Goal: Task Accomplishment & Management: Manage account settings

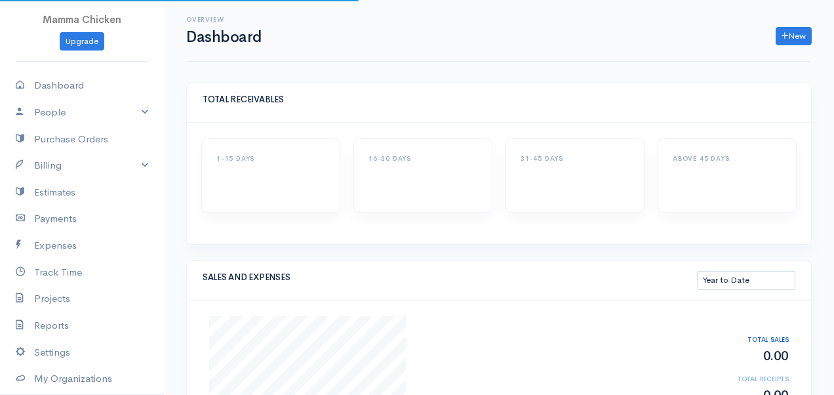
select select "thistoyear"
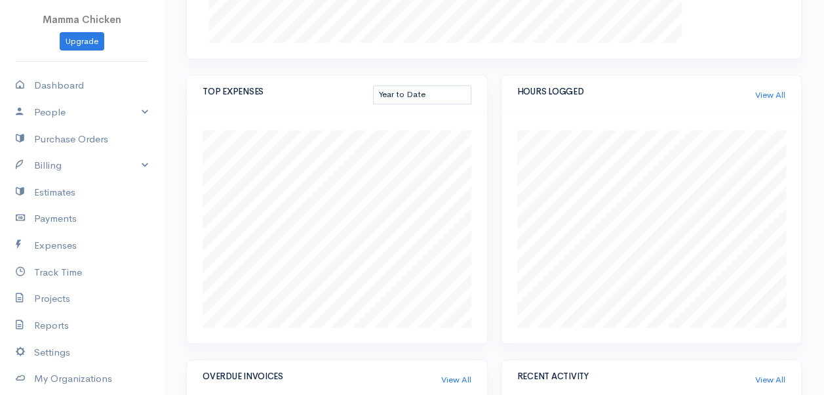
scroll to position [405, 0]
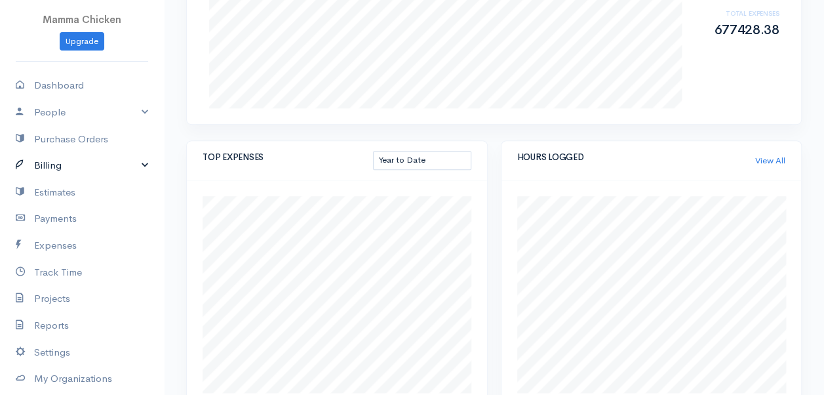
click at [57, 163] on link "Billing" at bounding box center [82, 165] width 164 height 27
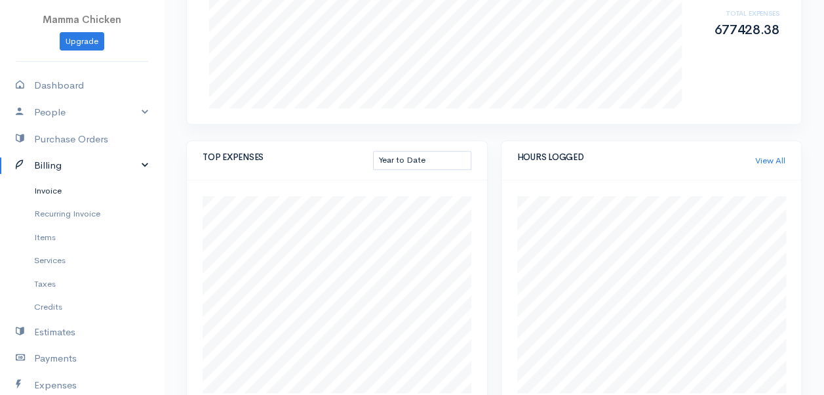
click at [65, 191] on link "Invoice" at bounding box center [82, 191] width 164 height 24
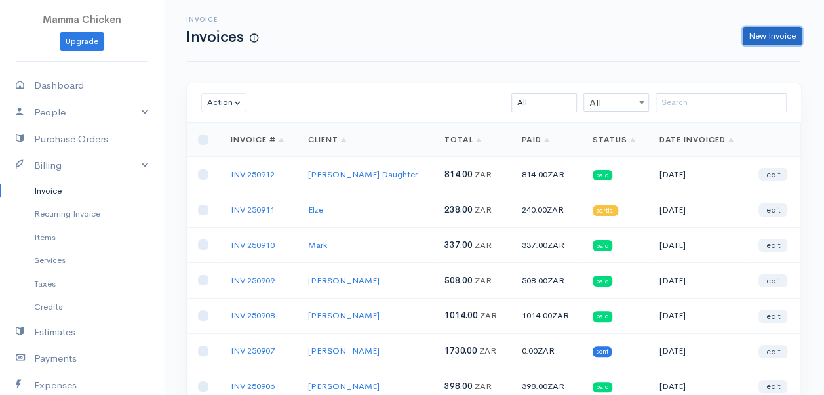
click at [757, 39] on link "New Invoice" at bounding box center [772, 36] width 59 height 19
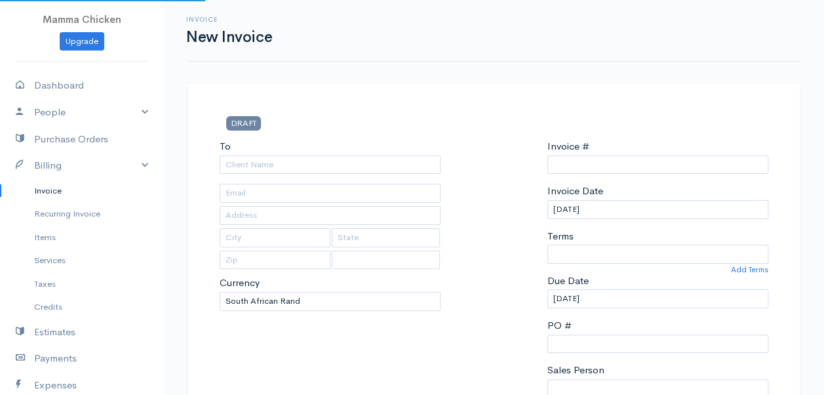
select select "ZAR"
select select "[GEOGRAPHIC_DATA]"
type input "INV 250913"
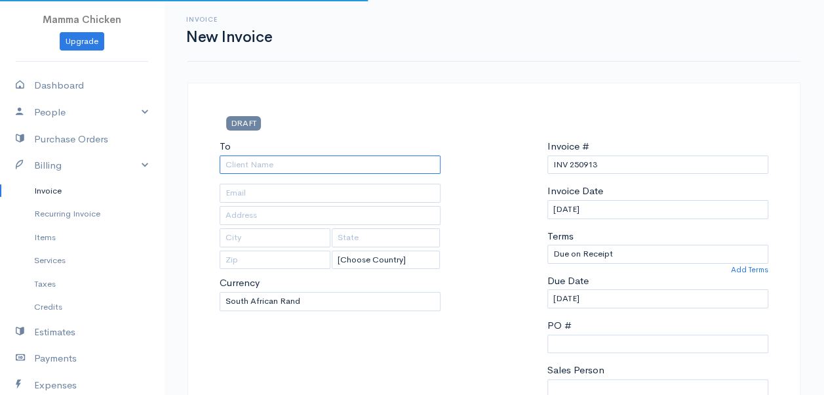
click at [258, 168] on input "To" at bounding box center [330, 164] width 221 height 19
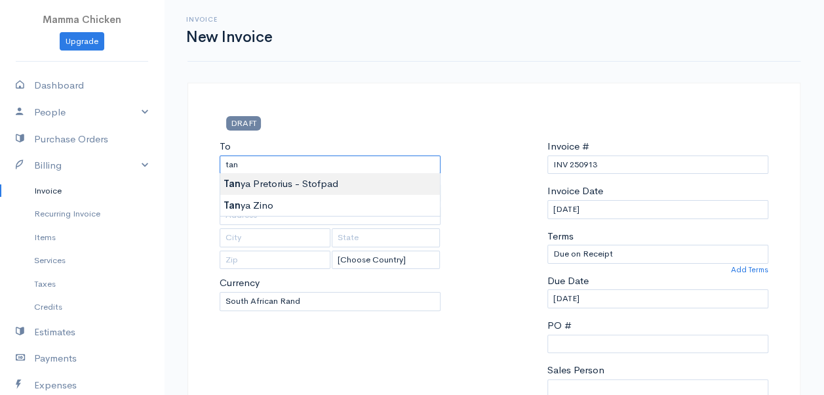
type input "[PERSON_NAME] - Stofpad"
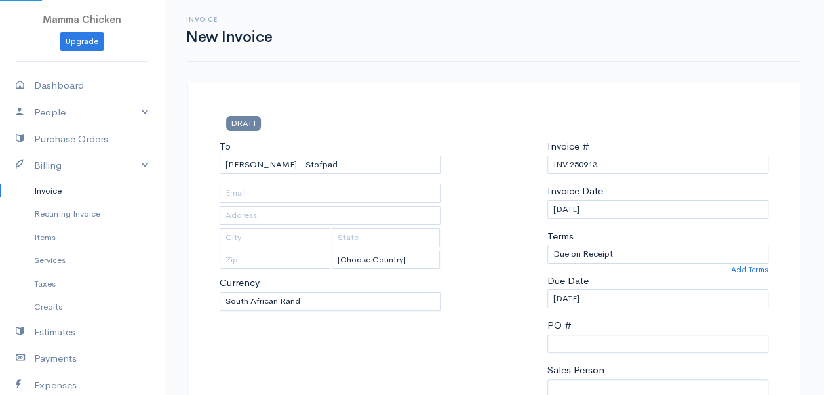
type input "[STREET_ADDRESS]"
type input "Onrus River"
type input "7201"
click at [627, 296] on input "[DATE]" at bounding box center [657, 298] width 221 height 19
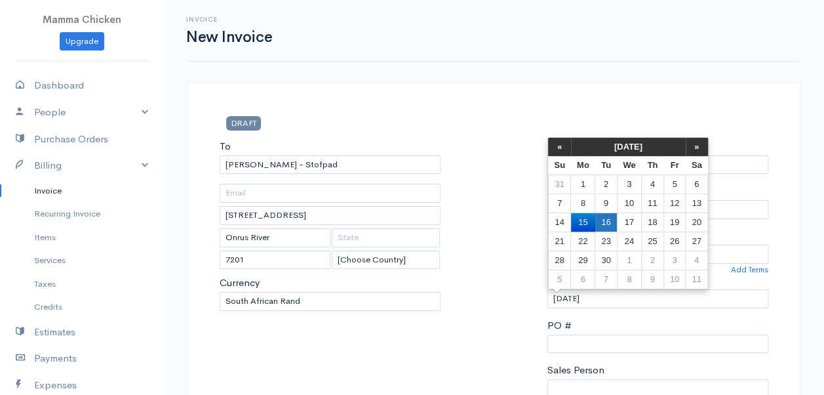
click at [612, 224] on td "16" at bounding box center [606, 221] width 22 height 19
type input "[DATE]"
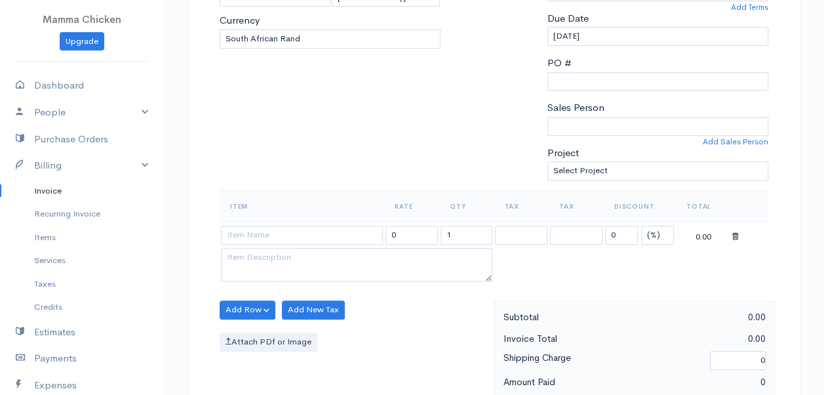
scroll to position [328, 0]
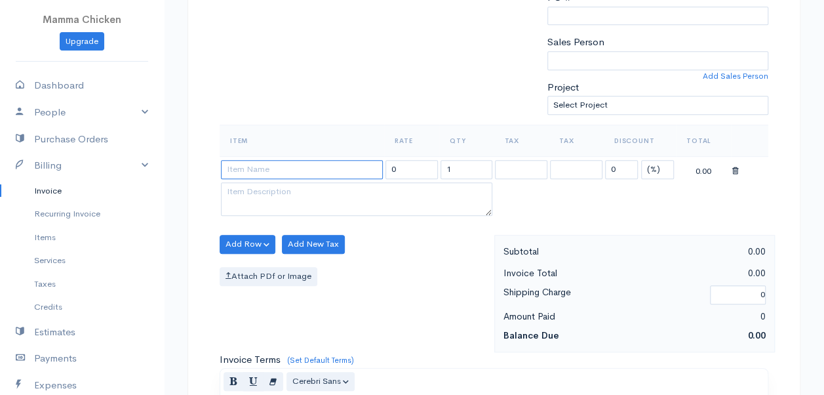
click at [277, 163] on input at bounding box center [302, 169] width 162 height 19
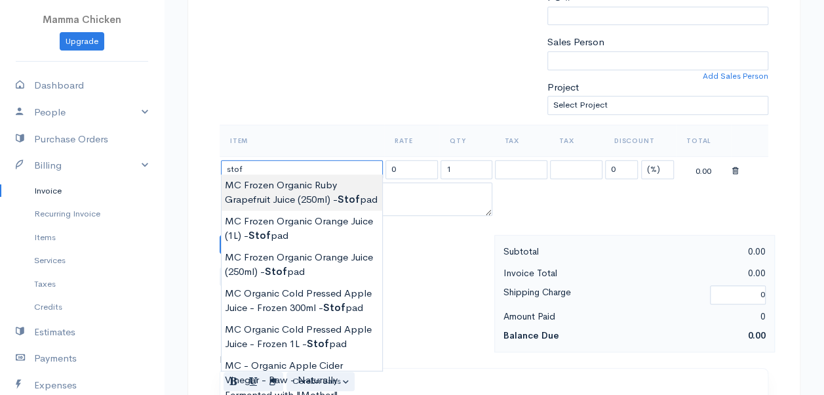
scroll to position [393, 0]
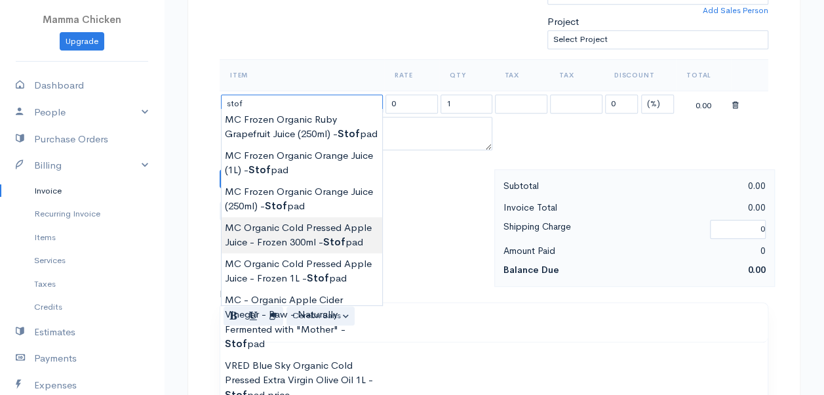
type input "MC Organic Cold Pressed Apple Juice - Frozen 300ml - Stofpad"
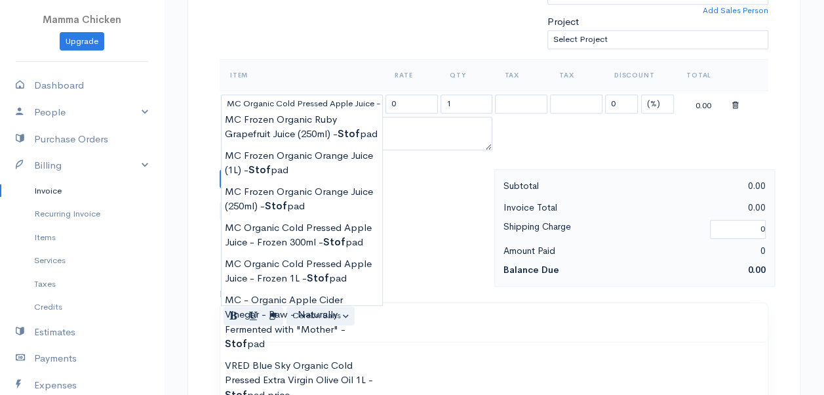
type input "23.00"
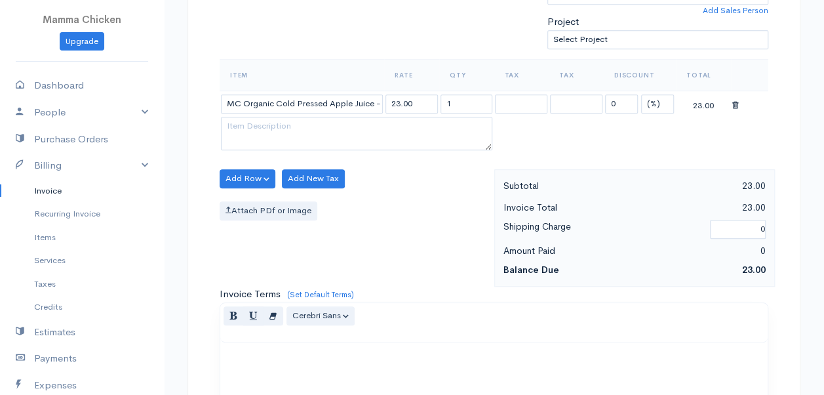
click at [330, 235] on body "Mamma Chicken Upgrade Dashboard People Clients Vendors Staff Users Purchase Ord…" at bounding box center [412, 174] width 824 height 1134
click at [471, 108] on input "1" at bounding box center [467, 103] width 52 height 19
type input "6"
click at [394, 260] on div "Add Row Add Item Row Add Time Row Add New Tax Attach PDf or Image" at bounding box center [353, 227] width 281 height 117
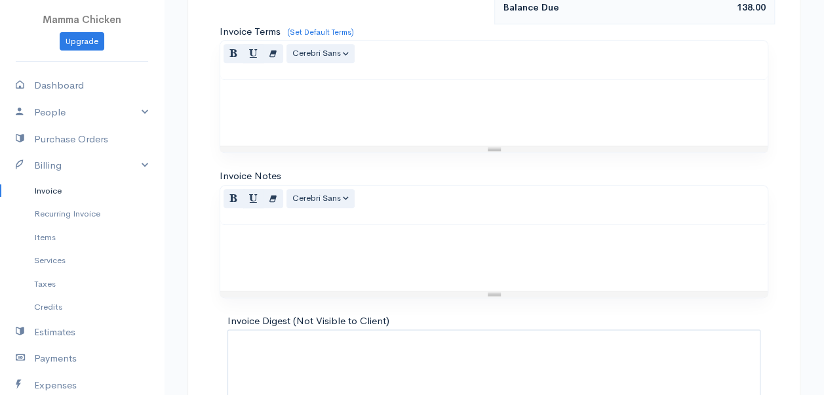
scroll to position [730, 0]
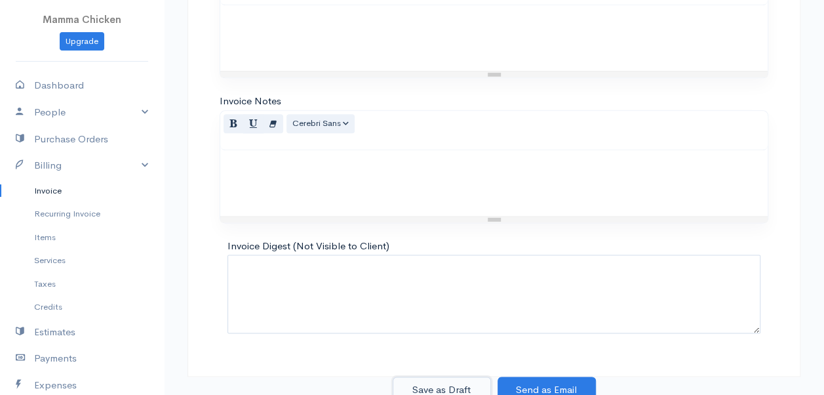
click at [448, 379] on button "Save as Draft" at bounding box center [442, 389] width 98 height 27
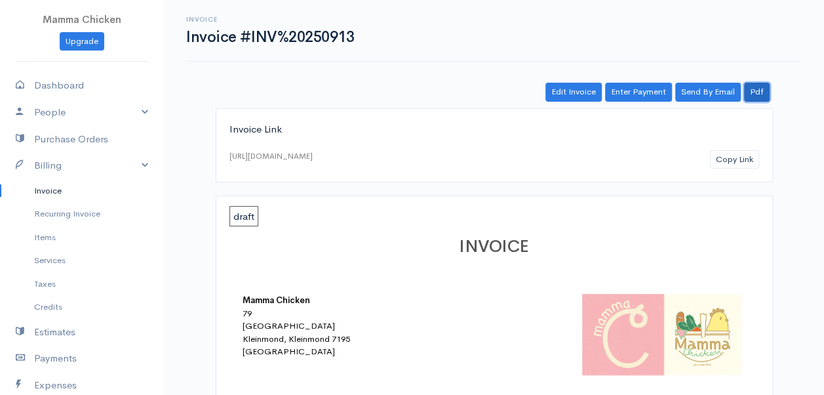
click at [763, 87] on link "Pdf" at bounding box center [757, 92] width 26 height 19
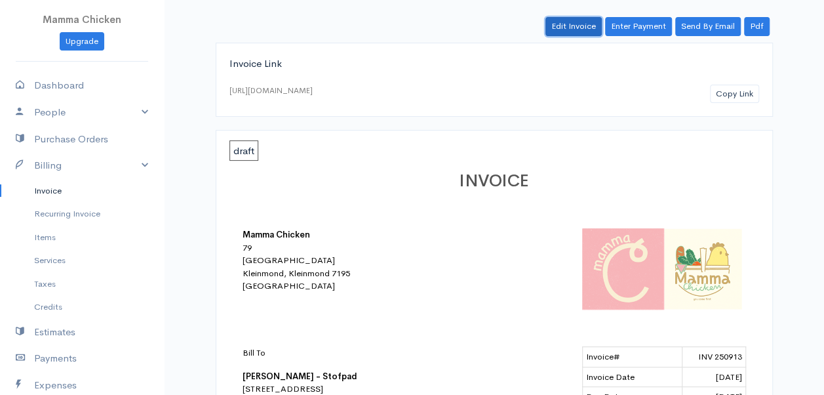
click at [572, 18] on link "Edit Invoice" at bounding box center [574, 26] width 56 height 19
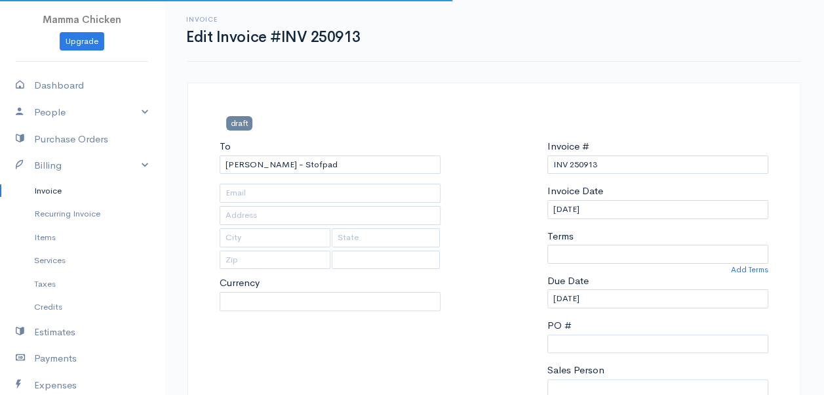
type input "[STREET_ADDRESS]"
type input "Onrus River"
type input "7201"
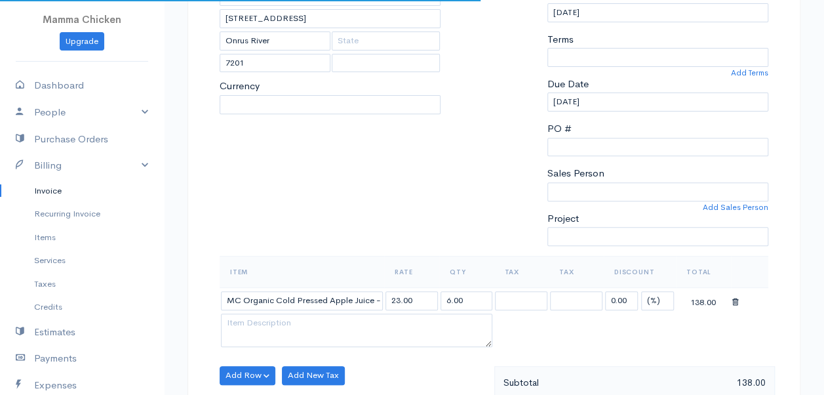
select select
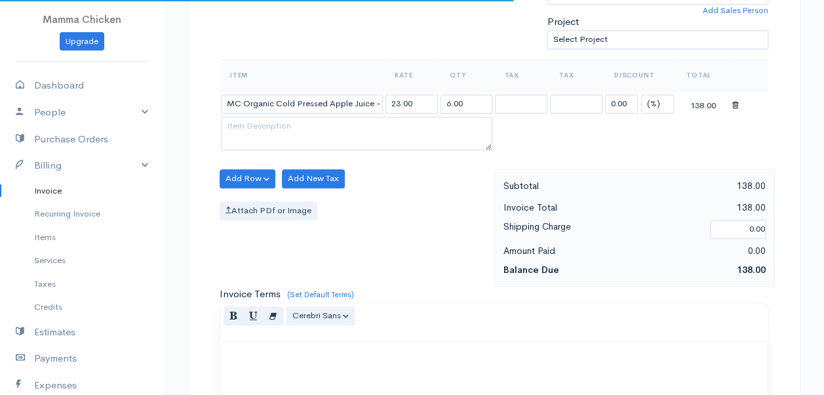
select select "[GEOGRAPHIC_DATA]"
select select "ZAR"
select select "0"
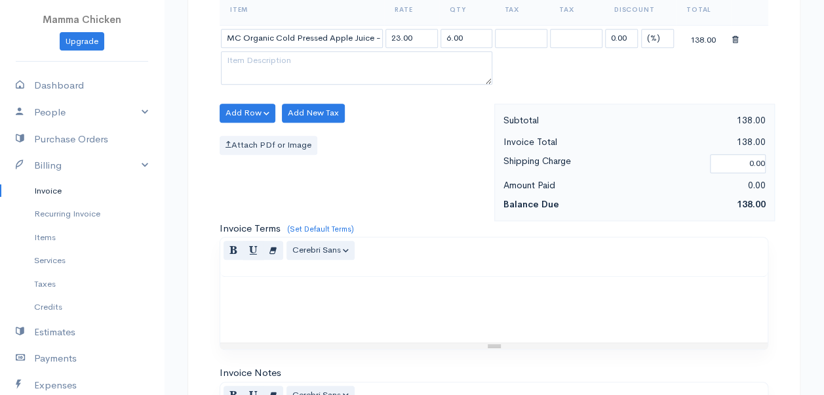
scroll to position [393, 0]
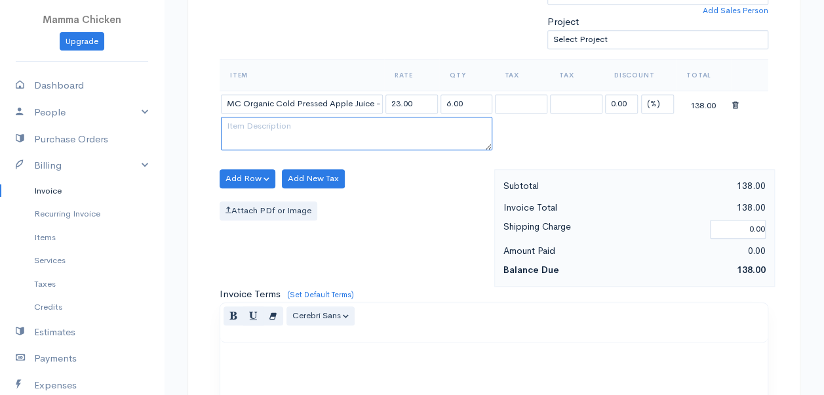
click at [288, 132] on textarea at bounding box center [356, 134] width 271 height 34
type textarea "V"
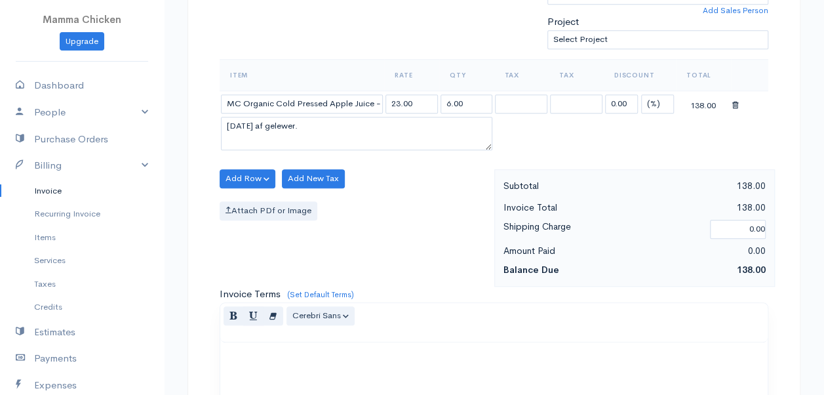
click at [666, 132] on table "Item Rate Qty Tax Tax Discount Total MC Organic Cold Pressed Apple Juice - Froz…" at bounding box center [494, 106] width 549 height 94
click at [357, 123] on textarea "[DATE] afgelewer." at bounding box center [356, 134] width 271 height 34
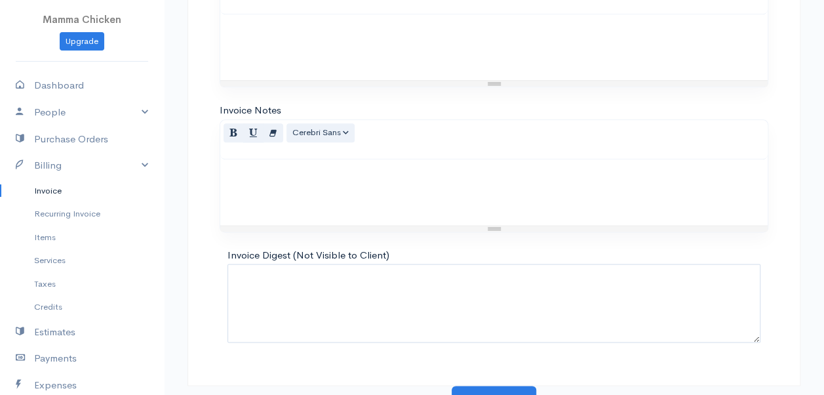
scroll to position [730, 0]
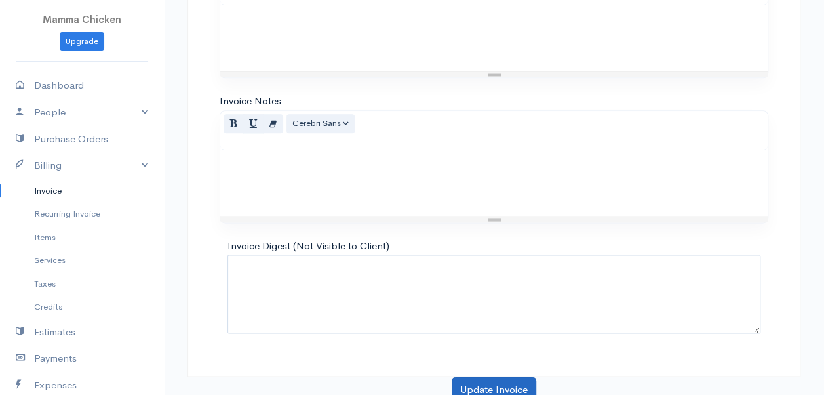
type textarea "[DATE] afgelewer."
click at [492, 384] on button "Update Invoice" at bounding box center [494, 389] width 85 height 27
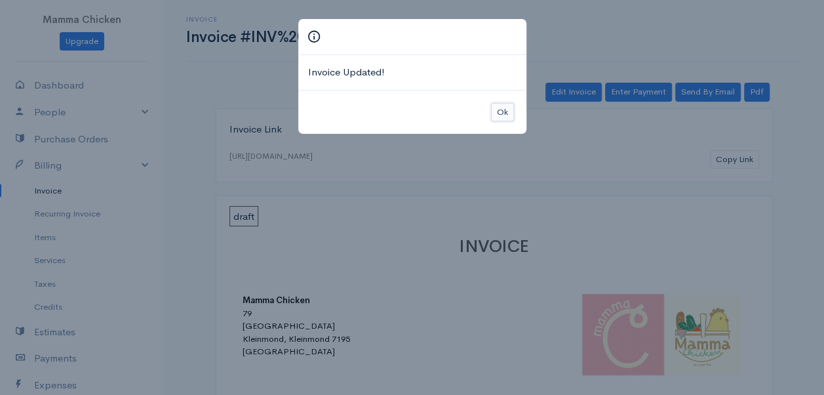
click at [505, 109] on button "Ok" at bounding box center [502, 112] width 23 height 19
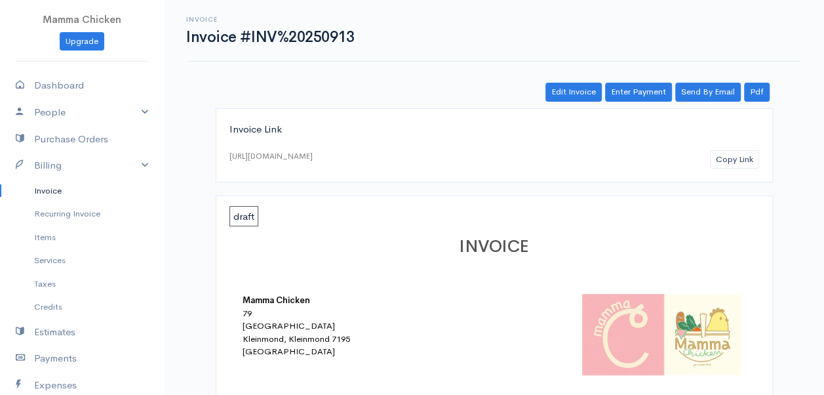
click at [46, 184] on link "Invoice" at bounding box center [82, 191] width 164 height 24
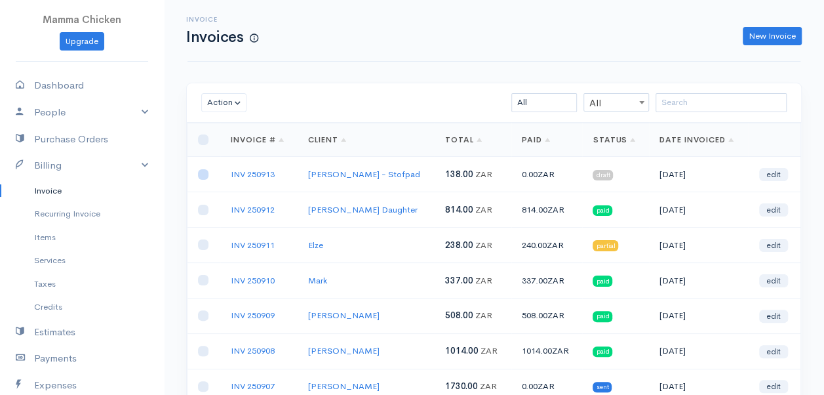
click at [205, 173] on input "checkbox" at bounding box center [203, 174] width 10 height 10
checkbox input "true"
click at [224, 102] on button "Action" at bounding box center [223, 102] width 45 height 19
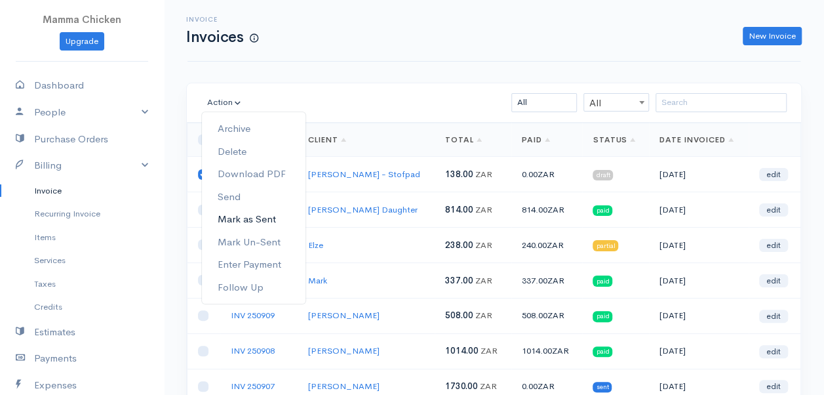
click at [273, 218] on link "Mark as Sent" at bounding box center [254, 219] width 104 height 23
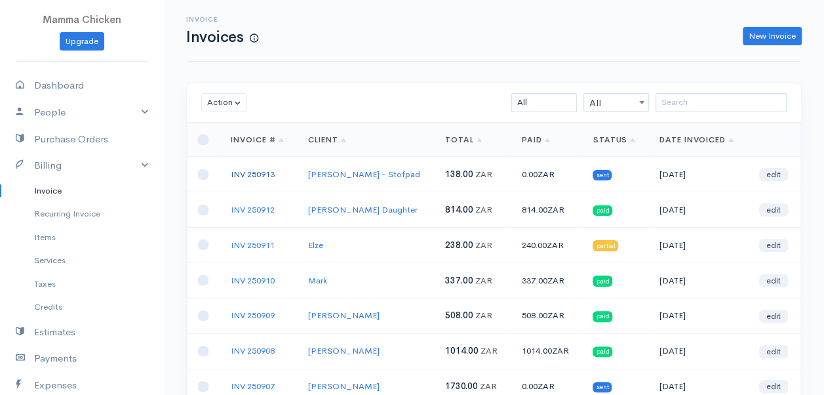
click at [252, 172] on link "INV 250913" at bounding box center [253, 174] width 44 height 11
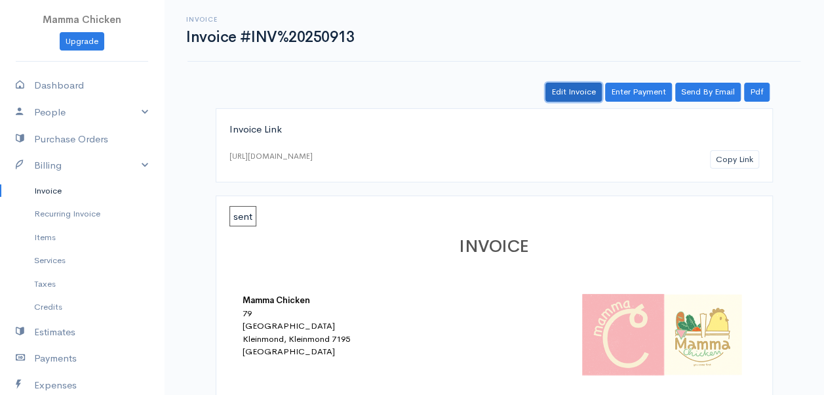
click at [580, 93] on link "Edit Invoice" at bounding box center [574, 92] width 56 height 19
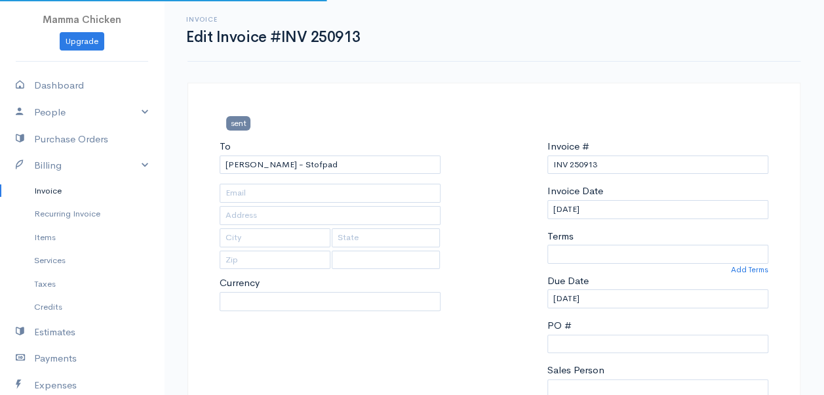
type input "[STREET_ADDRESS]"
type input "Onrus River"
type input "7201"
select select
select select "0"
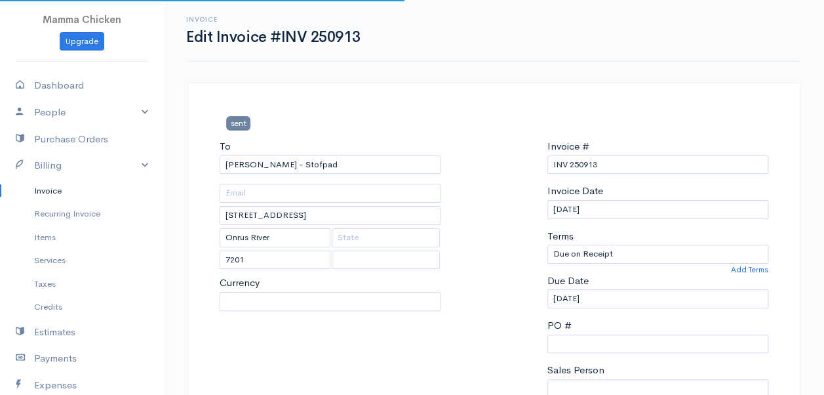
select select "[GEOGRAPHIC_DATA]"
select select "ZAR"
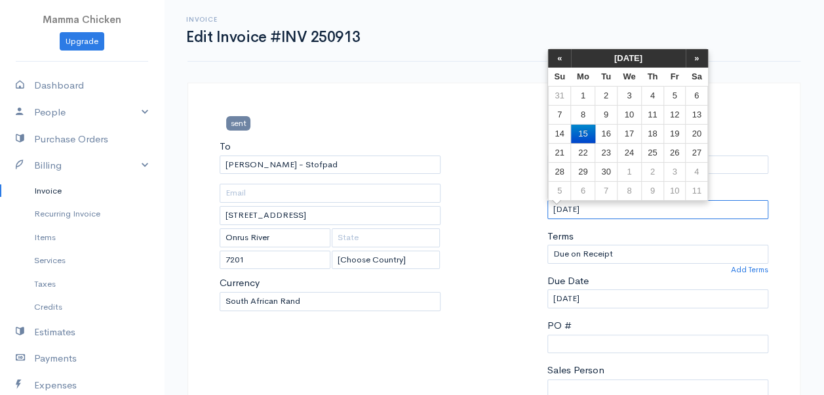
click at [624, 208] on input "[DATE]" at bounding box center [657, 209] width 221 height 19
click at [674, 134] on td "19" at bounding box center [675, 133] width 22 height 19
type input "[DATE]"
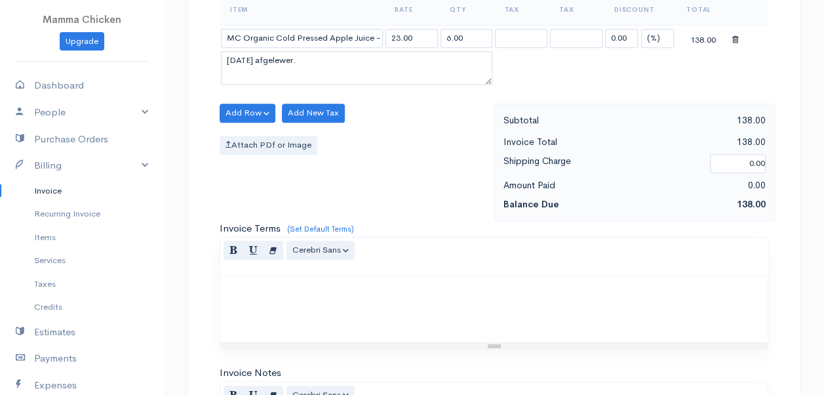
scroll to position [730, 0]
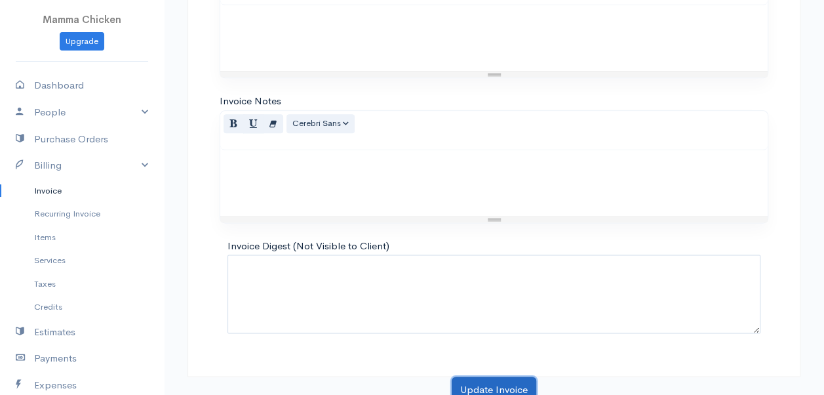
click at [497, 376] on button "Update Invoice" at bounding box center [494, 389] width 85 height 27
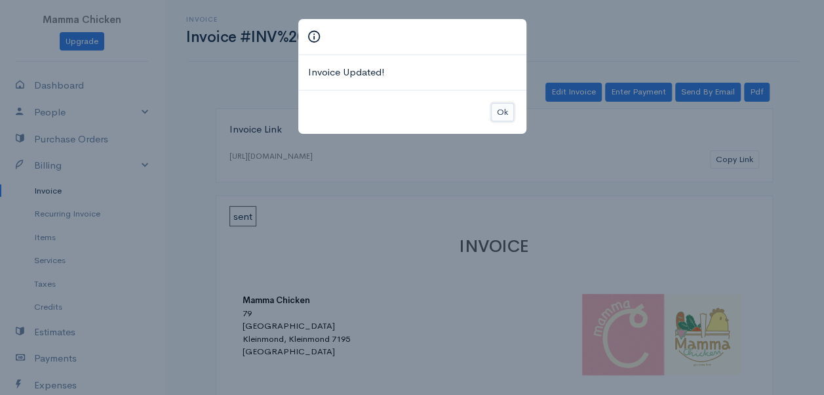
click at [498, 108] on button "Ok" at bounding box center [502, 112] width 23 height 19
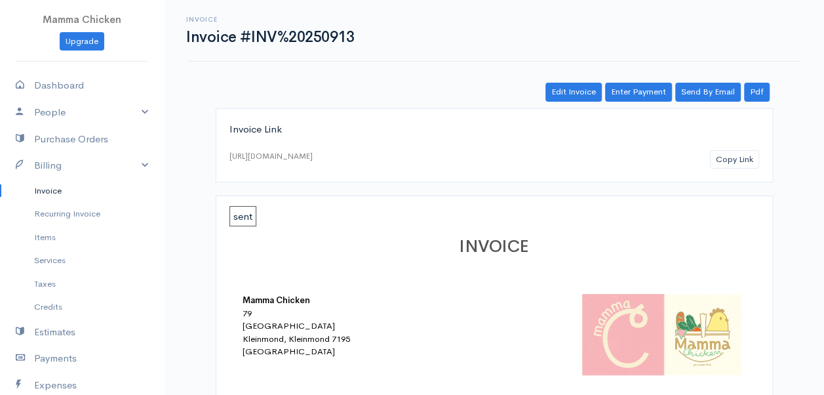
click at [54, 192] on link "Invoice" at bounding box center [82, 191] width 164 height 24
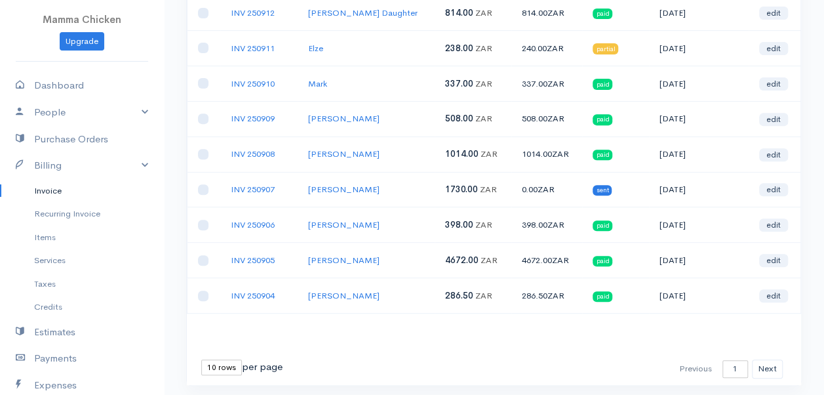
scroll to position [231, 0]
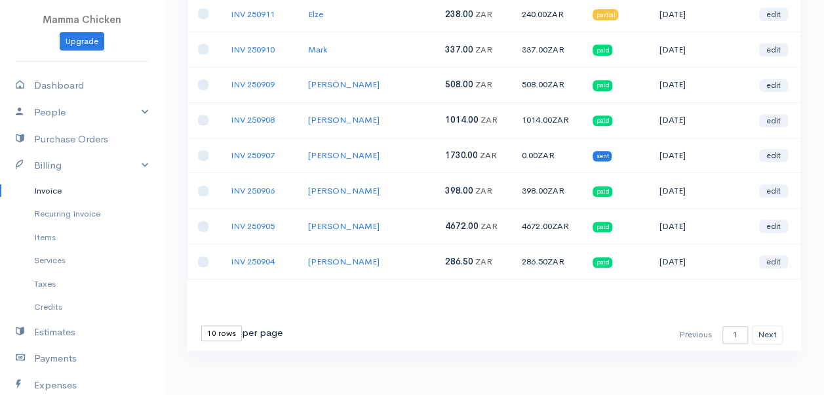
click at [67, 188] on link "Invoice" at bounding box center [82, 191] width 164 height 24
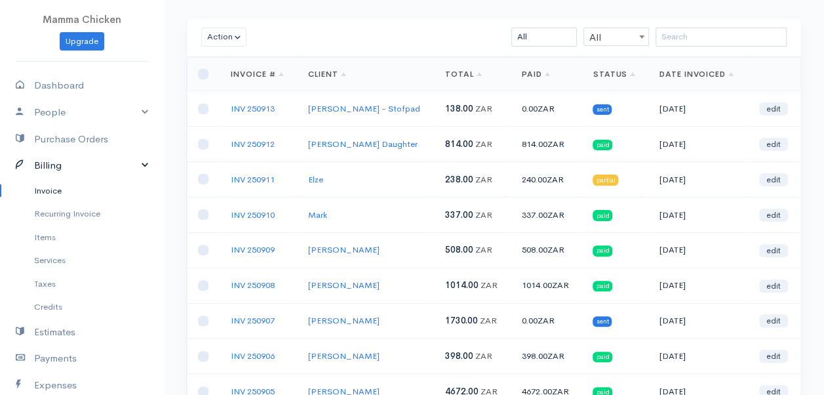
scroll to position [66, 0]
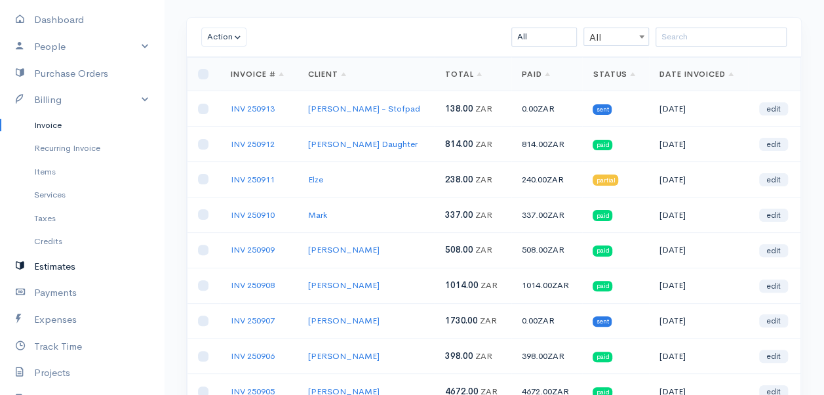
click at [59, 265] on link "Estimates" at bounding box center [82, 266] width 164 height 27
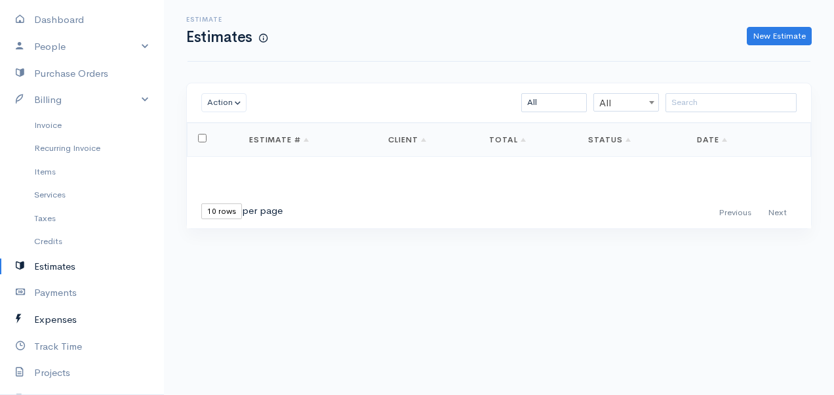
click at [58, 317] on link "Expenses" at bounding box center [82, 319] width 164 height 27
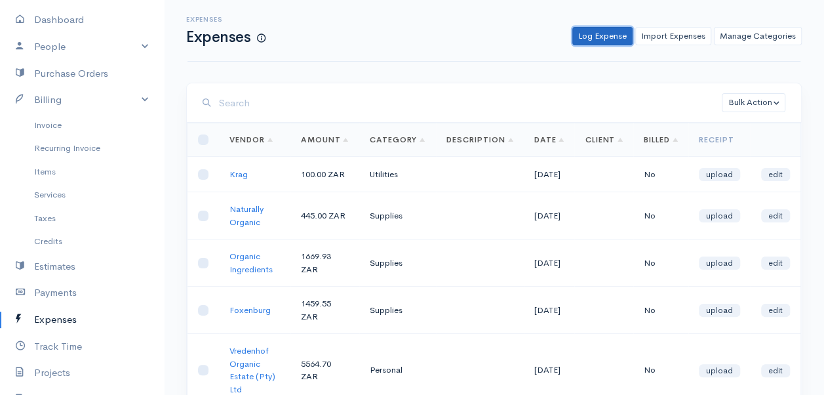
click at [614, 34] on link "Log Expense" at bounding box center [602, 36] width 60 height 19
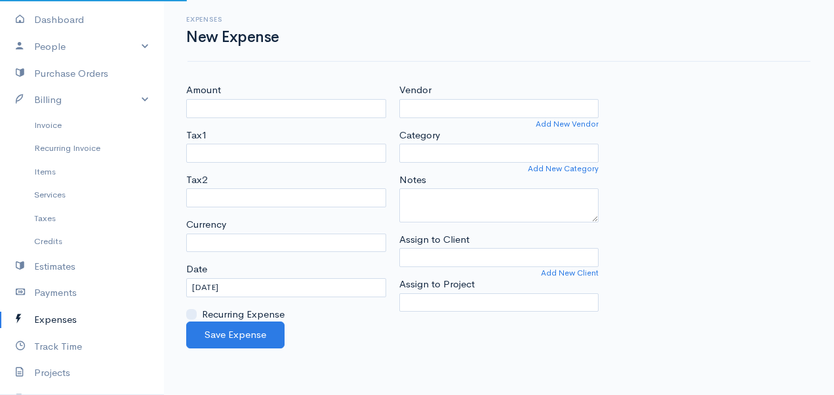
select select "ZAR"
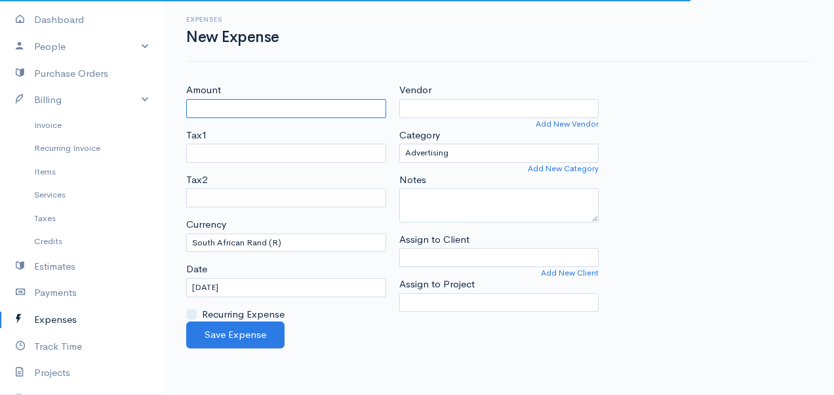
click at [272, 106] on input "Amount" at bounding box center [286, 108] width 200 height 19
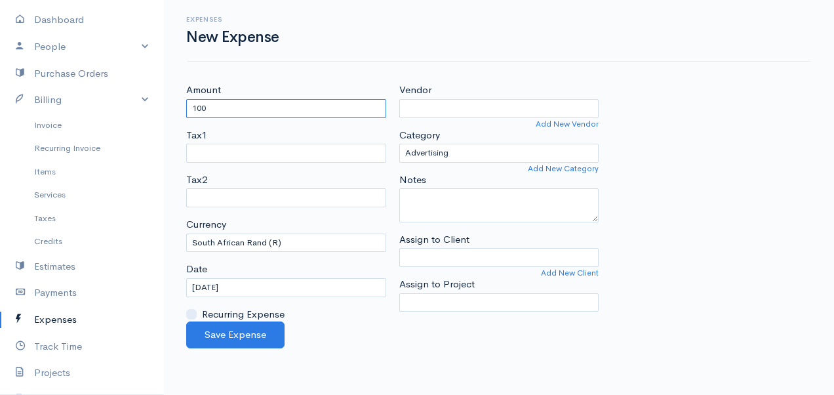
type input "100"
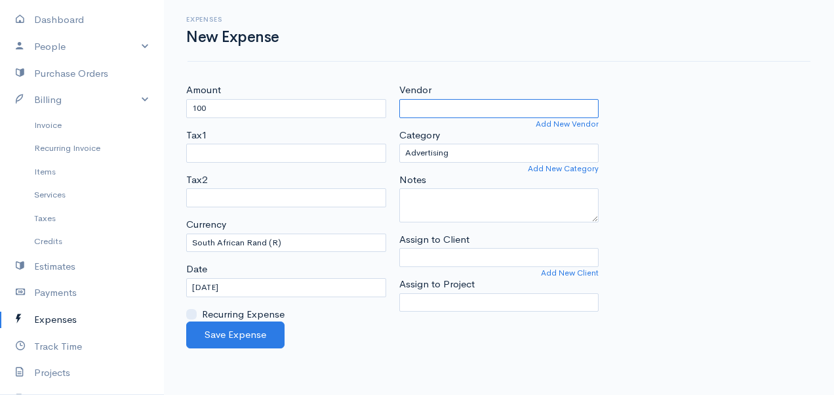
click at [480, 101] on input "Vendor" at bounding box center [499, 108] width 200 height 19
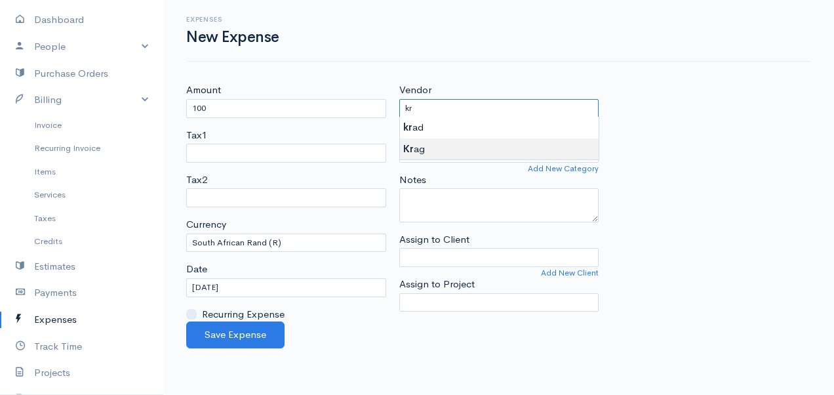
type input "Krag"
click at [448, 147] on body "Mamma Chicken Upgrade Dashboard People Clients Vendors Staff Users Purchase Ord…" at bounding box center [417, 197] width 834 height 395
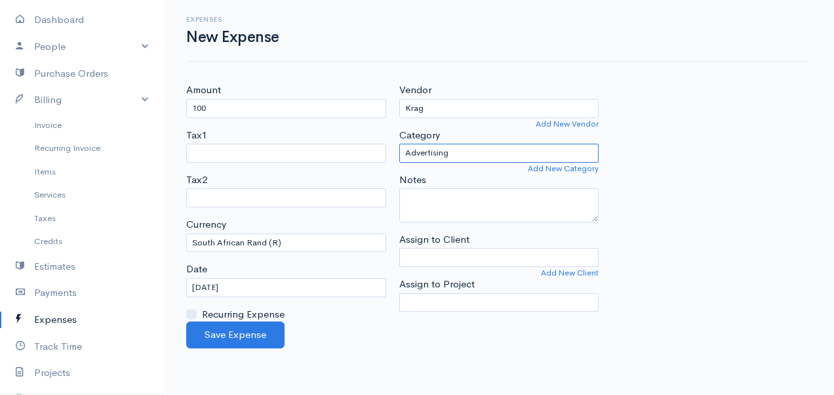
click at [504, 156] on select "Advertising Car & Truck Expenses Contractors Education Education and Training E…" at bounding box center [499, 153] width 200 height 19
select select "Utilities"
click at [399, 144] on select "Advertising Car & Truck Expenses Contractors Education Education and Training E…" at bounding box center [499, 153] width 200 height 19
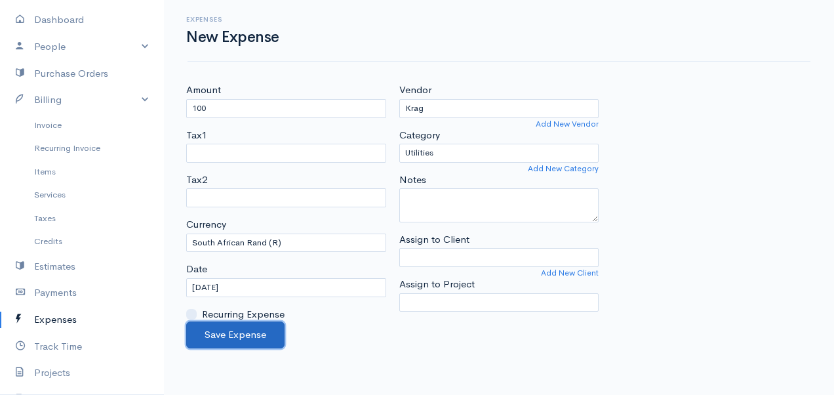
click at [251, 332] on button "Save Expense" at bounding box center [235, 334] width 98 height 27
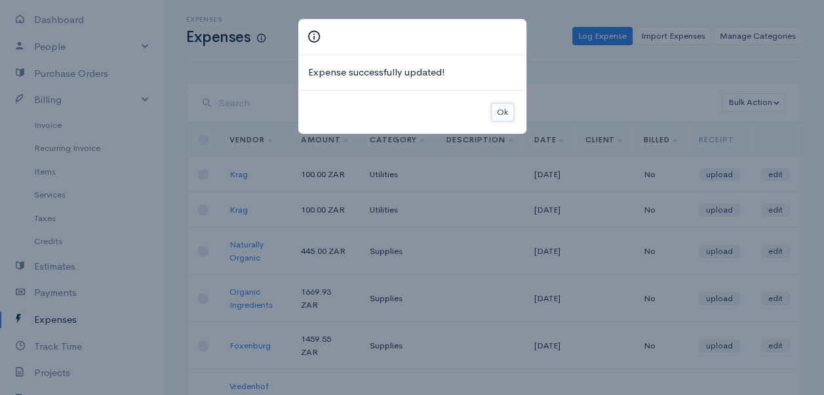
click at [504, 114] on button "Ok" at bounding box center [502, 112] width 23 height 19
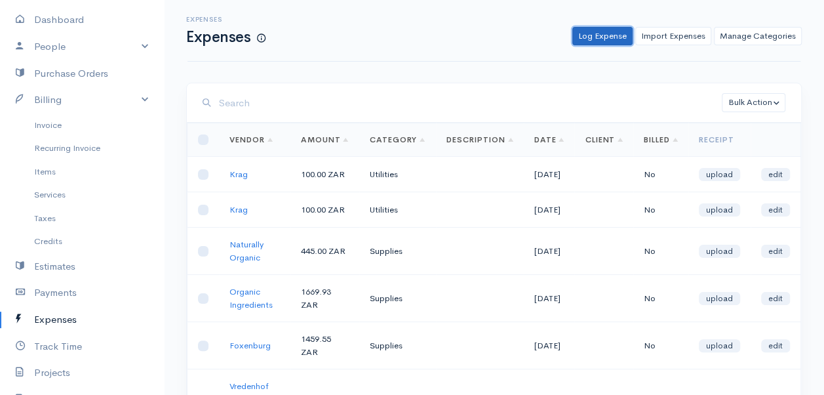
click at [587, 39] on link "Log Expense" at bounding box center [602, 36] width 60 height 19
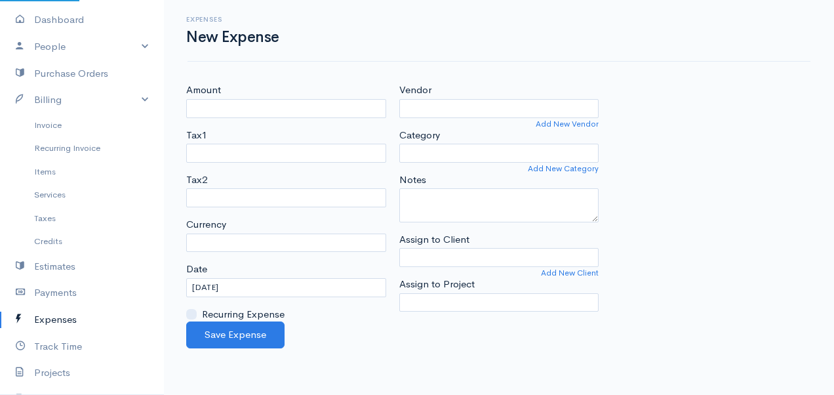
select select "ZAR"
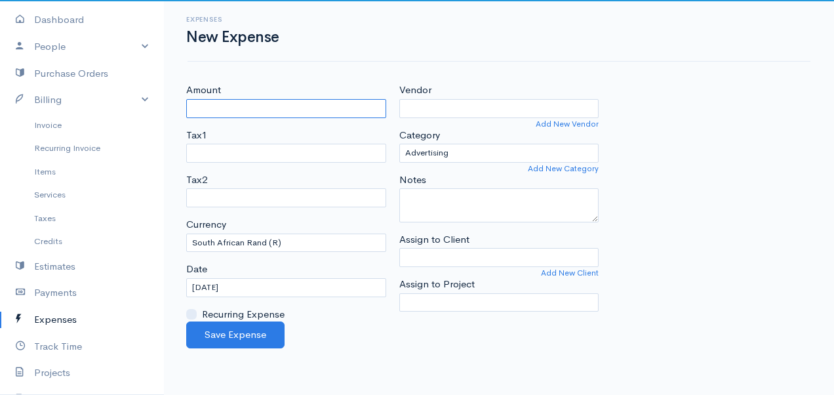
click at [290, 107] on input "Amount" at bounding box center [286, 108] width 200 height 19
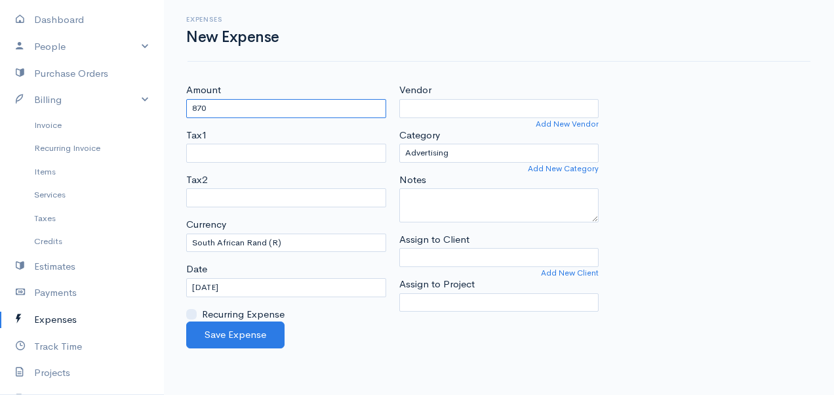
type input "870"
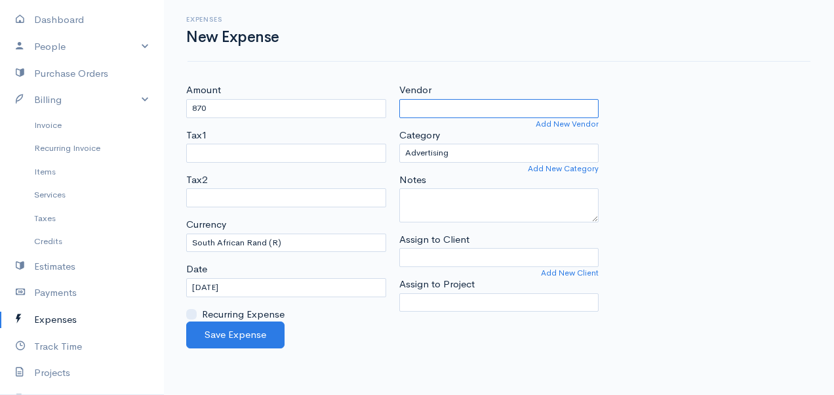
click at [448, 110] on input "Vendor" at bounding box center [499, 108] width 200 height 19
type input "Vergesig"
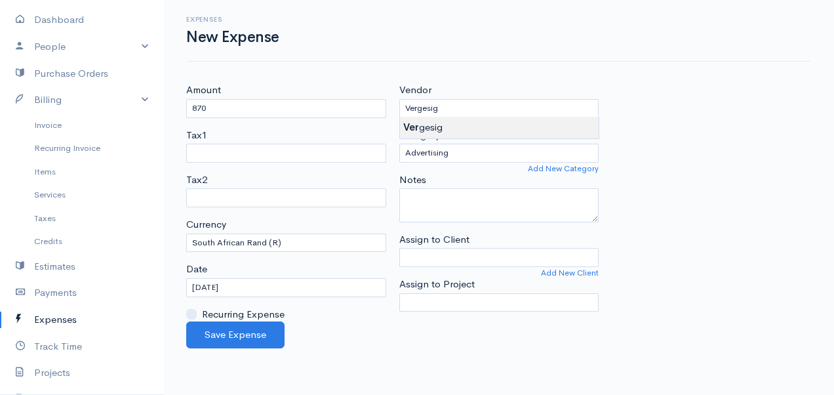
click at [444, 125] on body "Mamma Chicken Upgrade Dashboard People Clients Vendors Staff Users Purchase Ord…" at bounding box center [417, 197] width 834 height 395
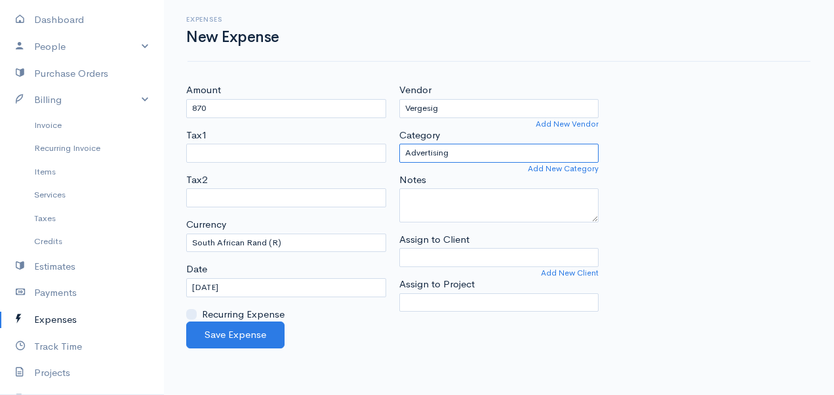
click at [462, 146] on select "Advertising Car & Truck Expenses Contractors Education Education and Training E…" at bounding box center [499, 153] width 200 height 19
select select "Supplies"
click at [399, 144] on select "Advertising Car & Truck Expenses Contractors Education Education and Training E…" at bounding box center [499, 153] width 200 height 19
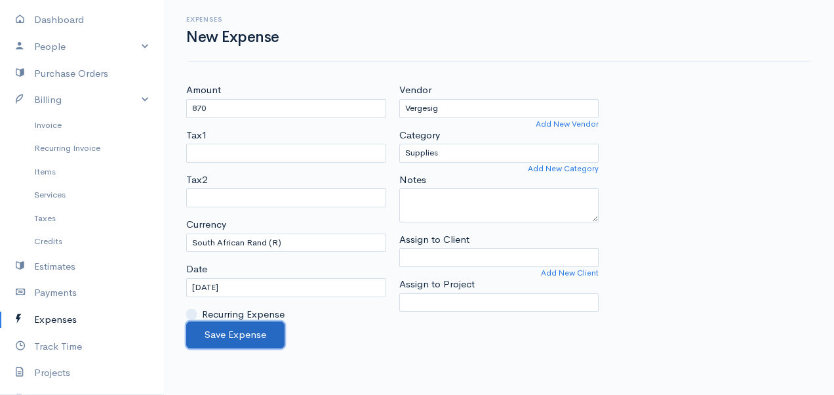
click at [238, 327] on button "Save Expense" at bounding box center [235, 334] width 98 height 27
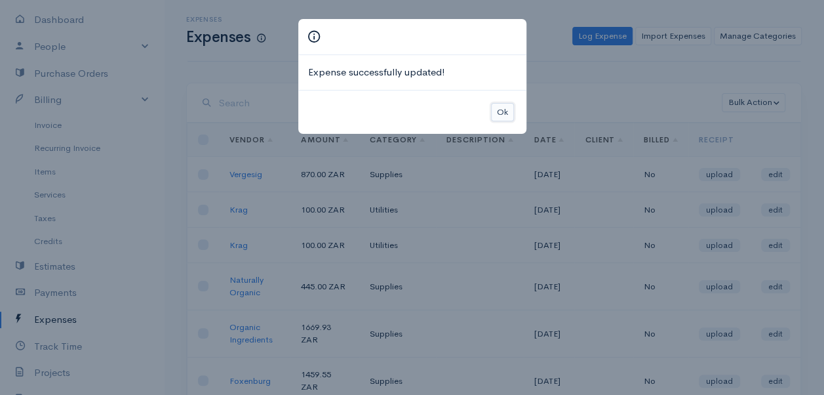
click at [500, 114] on button "Ok" at bounding box center [502, 112] width 23 height 19
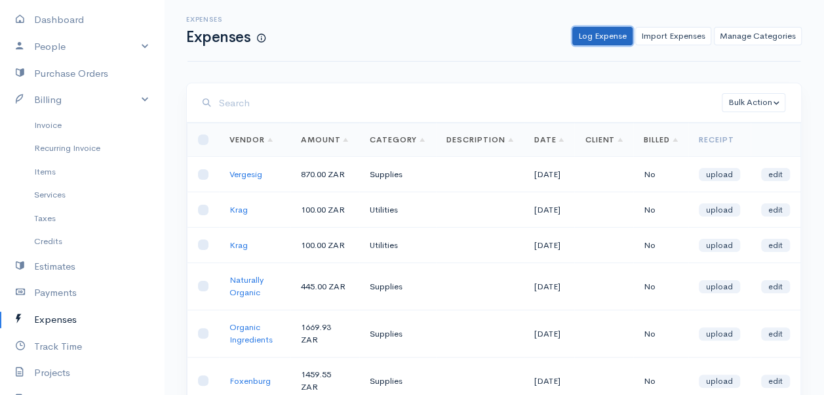
click at [607, 34] on link "Log Expense" at bounding box center [602, 36] width 60 height 19
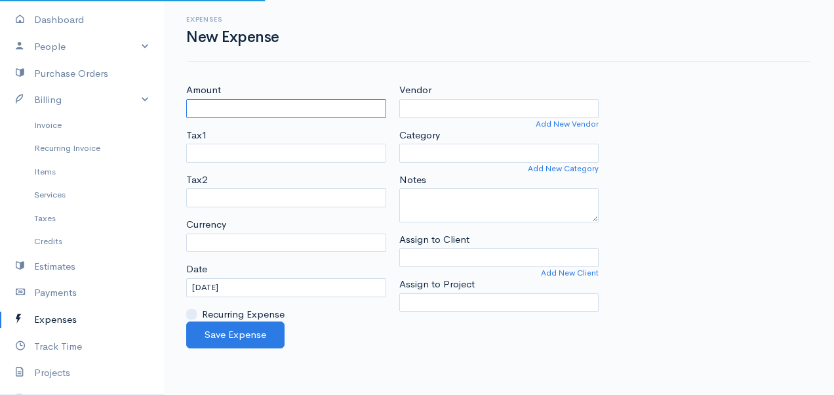
click at [270, 102] on input "Amount" at bounding box center [286, 108] width 200 height 19
select select "ZAR"
type input "500"
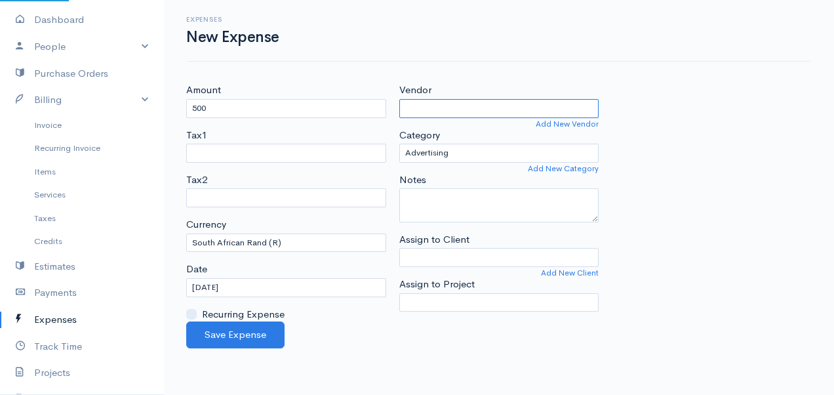
click at [429, 109] on input "Vendor" at bounding box center [499, 108] width 200 height 19
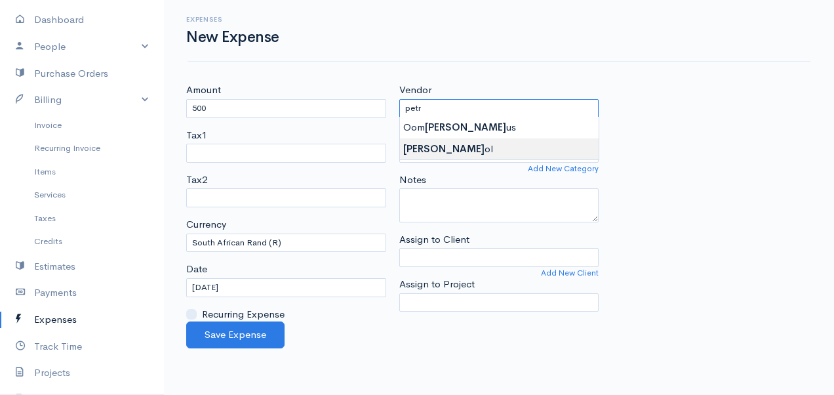
type input "Petrol"
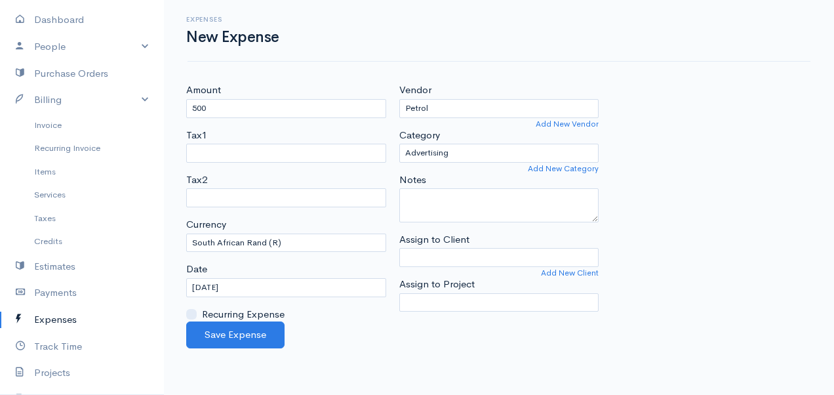
click at [446, 144] on body "Mamma Chicken Upgrade Dashboard People Clients Vendors Staff Users Purchase Ord…" at bounding box center [417, 197] width 834 height 395
click at [459, 150] on select "Advertising Car & Truck Expenses Contractors Education Education and Training E…" at bounding box center [499, 153] width 200 height 19
click at [399, 144] on select "Advertising Car & Truck Expenses Contractors Education Education and Training E…" at bounding box center [499, 153] width 200 height 19
click at [473, 148] on select "Advertising Car & Truck Expenses Contractors Education Education and Training E…" at bounding box center [499, 153] width 200 height 19
select select "Travel"
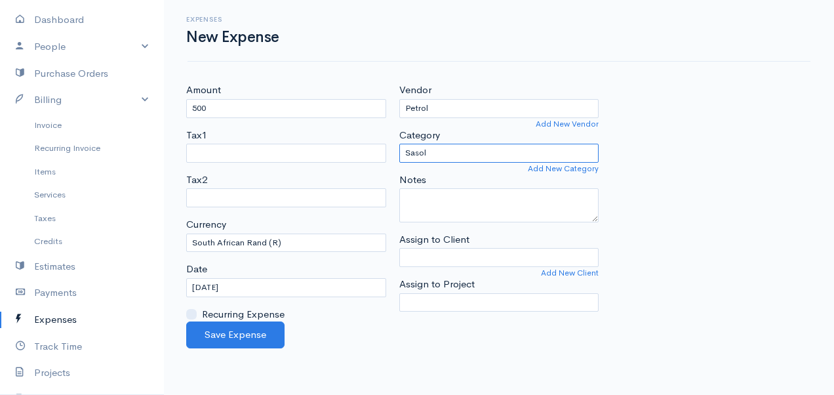
click at [399, 144] on select "Advertising Car & Truck Expenses Contractors Education Education and Training E…" at bounding box center [499, 153] width 200 height 19
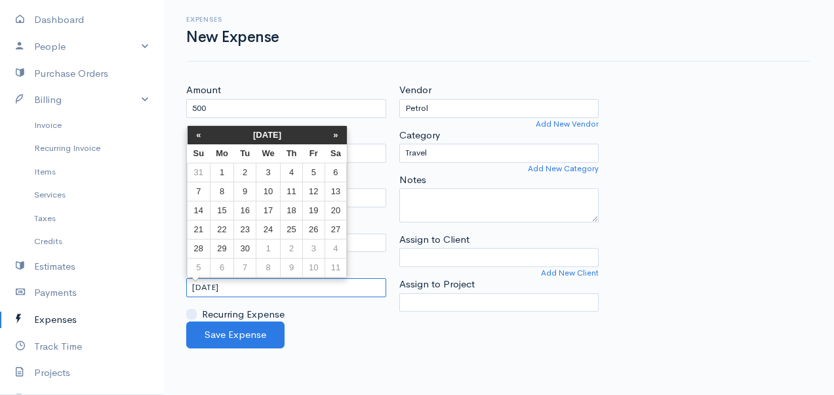
click at [273, 287] on input "[DATE]" at bounding box center [286, 287] width 200 height 19
click at [337, 189] on td "13" at bounding box center [336, 191] width 22 height 19
type input "[DATE]"
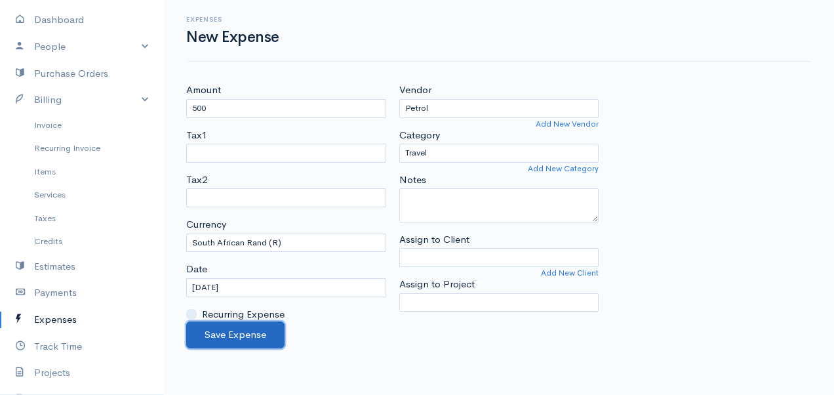
click at [245, 330] on button "Save Expense" at bounding box center [235, 334] width 98 height 27
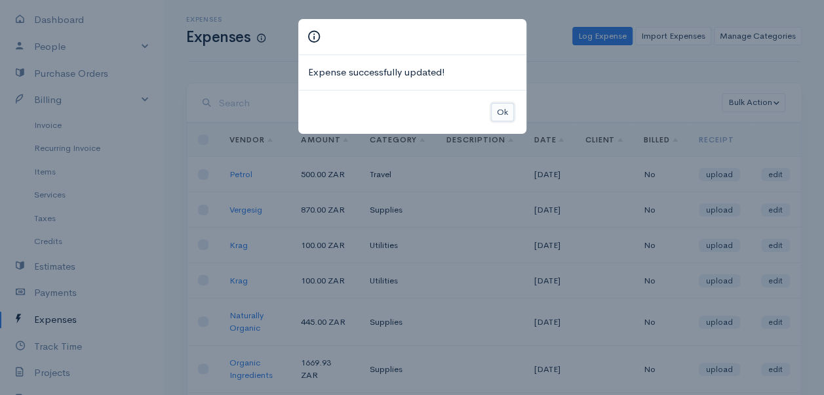
click at [501, 105] on button "Ok" at bounding box center [502, 112] width 23 height 19
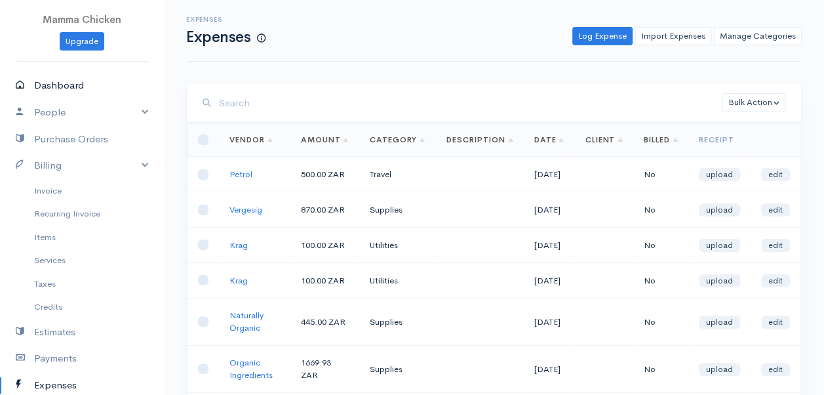
click at [68, 81] on link "Dashboard" at bounding box center [82, 85] width 164 height 27
select select "thistoyear"
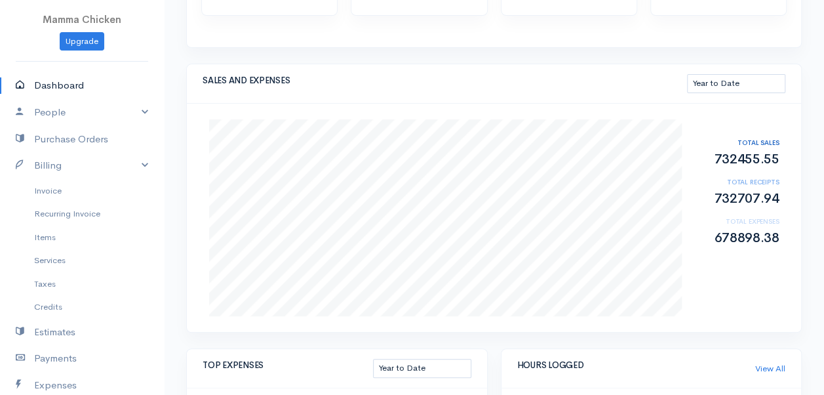
scroll to position [262, 0]
